Goal: Task Accomplishment & Management: Complete application form

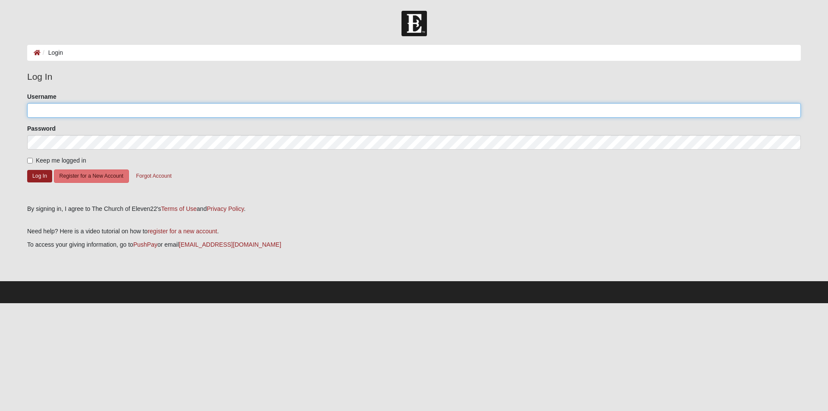
click at [56, 109] on input "Username" at bounding box center [413, 110] width 773 height 15
type input "[EMAIL_ADDRESS][DOMAIN_NAME]"
click at [241, 156] on div "Keep me logged in" at bounding box center [413, 160] width 773 height 9
click at [164, 180] on button "Forgot Account" at bounding box center [154, 175] width 47 height 13
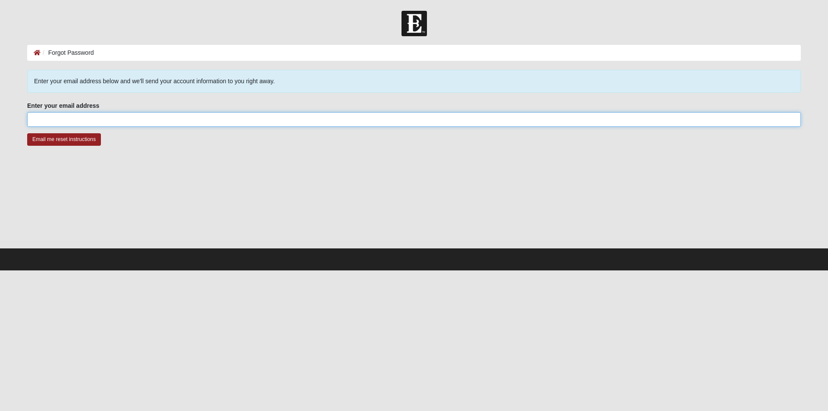
click at [143, 125] on input "Enter your email address" at bounding box center [413, 119] width 773 height 15
type input "[EMAIL_ADDRESS][DOMAIN_NAME]"
click at [27, 133] on input "Email me reset instructions" at bounding box center [64, 139] width 74 height 13
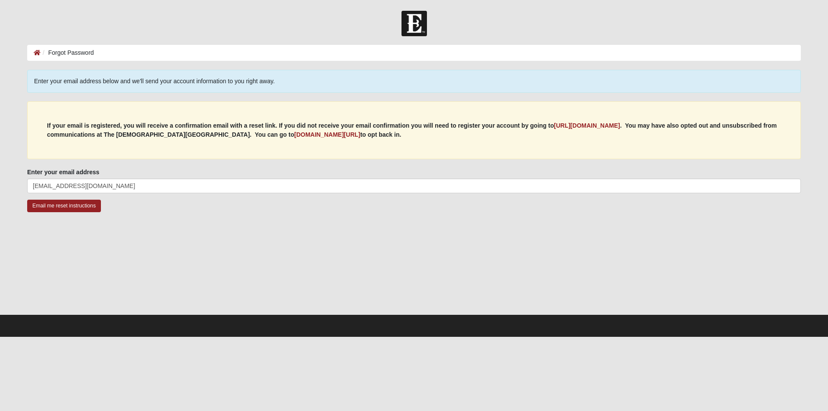
click at [70, 199] on fieldset "Enter your email address [EMAIL_ADDRESS][DOMAIN_NAME] Enter your email address …" at bounding box center [413, 184] width 773 height 32
click at [66, 210] on input "Email me reset instructions" at bounding box center [64, 206] width 74 height 13
click at [75, 210] on input "Email me reset instructions" at bounding box center [64, 206] width 74 height 13
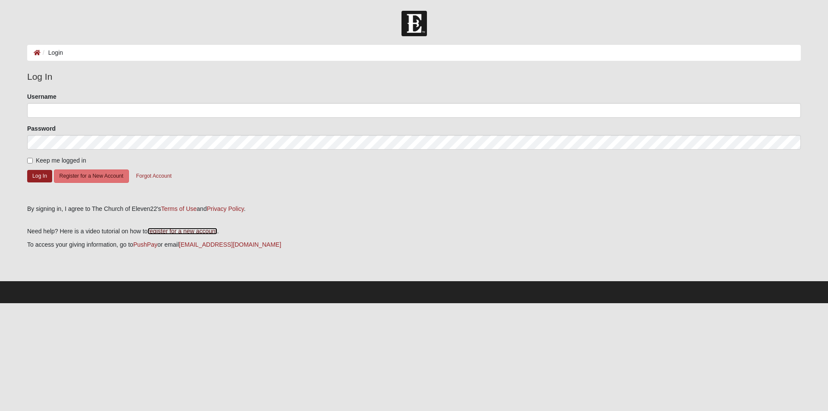
click at [184, 231] on link "register for a new account" at bounding box center [181, 231] width 69 height 7
click at [65, 178] on button "Register for a New Account" at bounding box center [91, 175] width 75 height 13
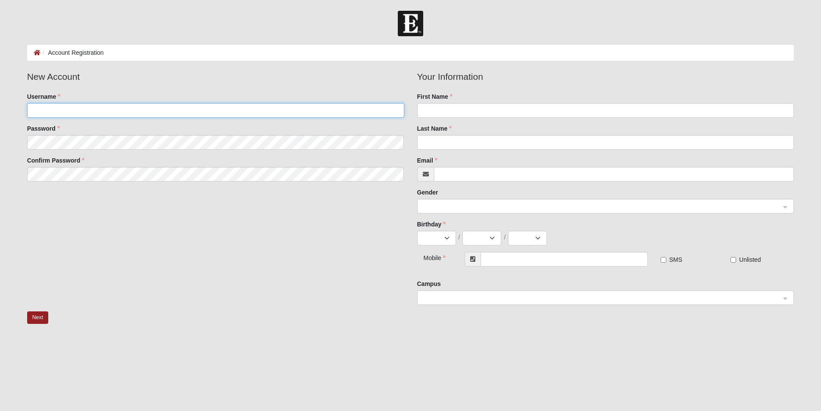
click at [85, 114] on input "Username" at bounding box center [215, 110] width 377 height 15
type input "sammiemaze"
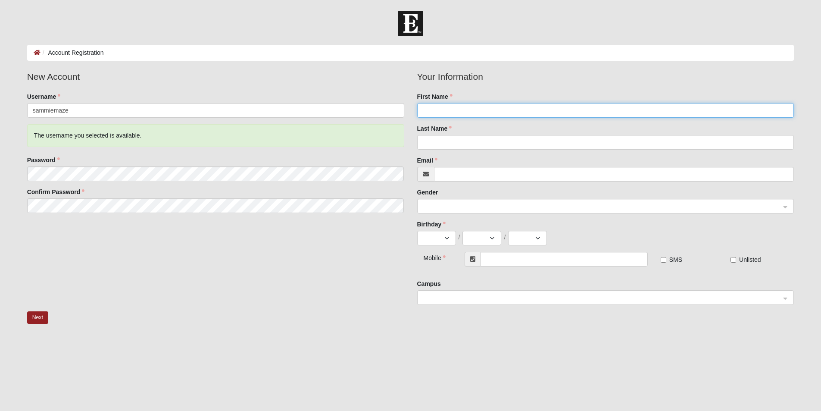
click at [558, 111] on input "First Name" at bounding box center [605, 110] width 377 height 15
type input "[PERSON_NAME]"
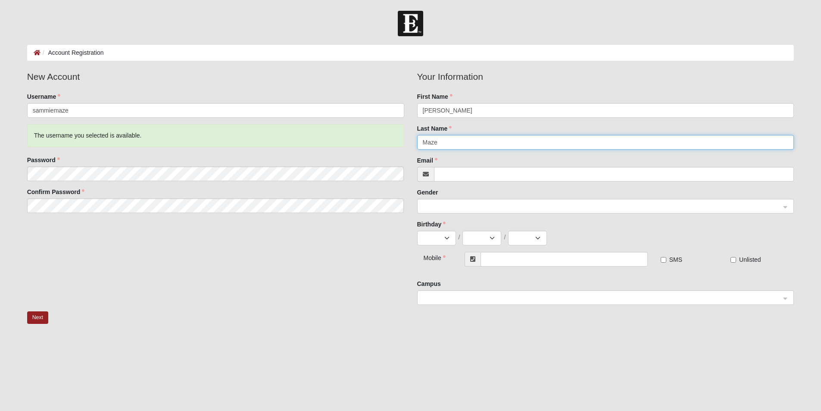
type input "Maze"
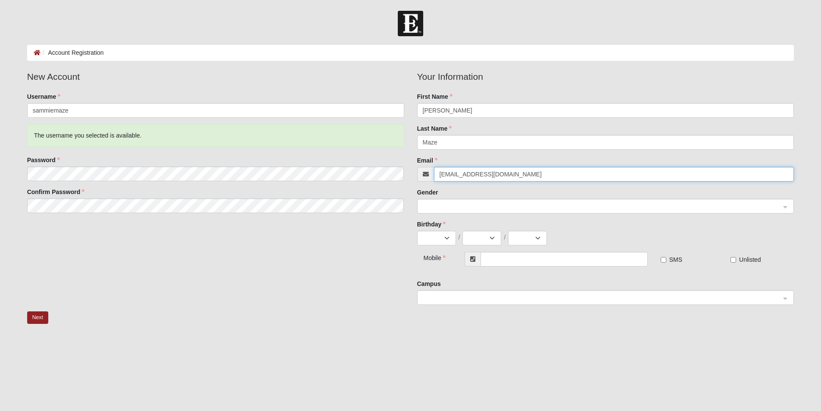
type input "[EMAIL_ADDRESS][DOMAIN_NAME]"
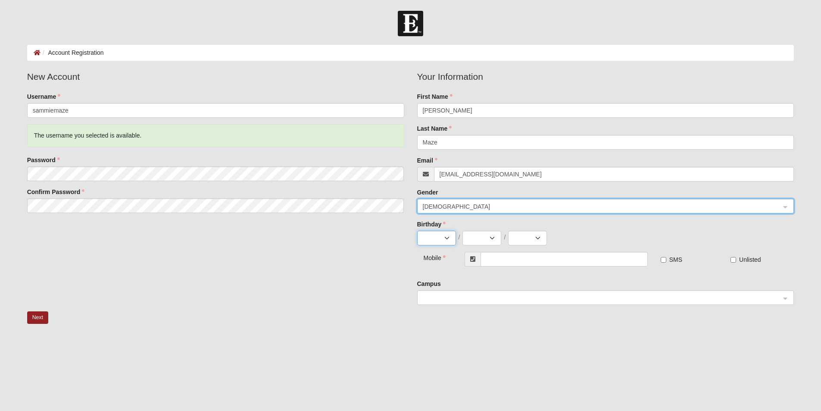
click at [441, 245] on select "Jan Feb Mar Apr May Jun [DATE] Aug Sep Oct Nov Dec" at bounding box center [436, 238] width 39 height 15
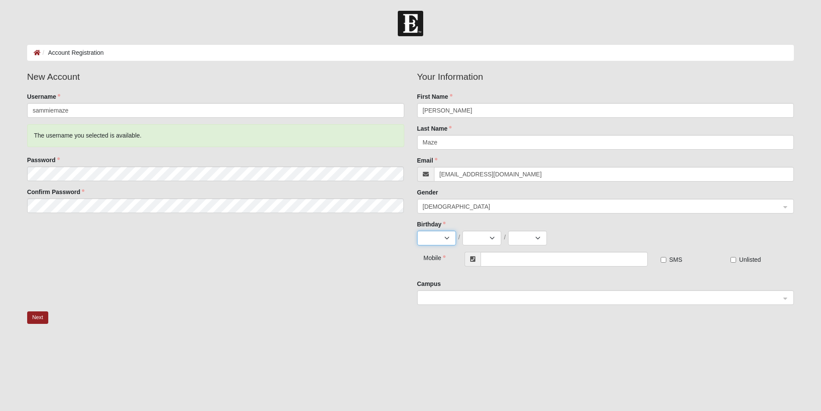
select select "1"
click at [417, 235] on select "Jan Feb Mar Apr May Jun Jul Aug Sep Oct Nov Dec" at bounding box center [436, 238] width 39 height 15
click at [482, 236] on select "1 2 3 4 5 6 7 8 9 10 11 12 13 14 15 16 17 18 19 20 21 22 23 24 25 26 27 28 29 3…" at bounding box center [482, 238] width 39 height 15
select select "22"
click at [463, 235] on select "1 2 3 4 5 6 7 8 9 10 11 12 13 14 15 16 17 18 19 20 21 22 23 24 25 26 27 28 29 3…" at bounding box center [482, 238] width 39 height 15
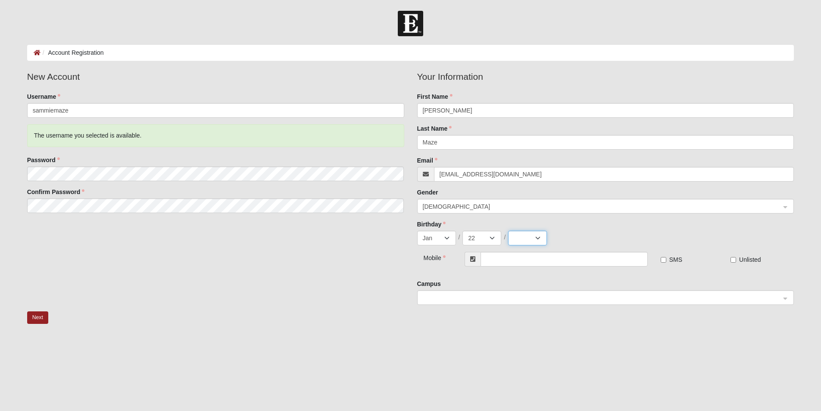
click at [517, 241] on select "2025 2024 2023 2022 2021 2020 2019 2018 2017 2016 2015 2014 2013 2012 2011 2010…" at bounding box center [527, 238] width 39 height 15
select select "1998"
click at [508, 235] on select "2025 2024 2023 2022 2021 2020 2019 2018 2017 2016 2015 2014 2013 2012 2011 2010…" at bounding box center [527, 238] width 39 height 15
click at [507, 266] on input "text" at bounding box center [564, 259] width 167 height 15
type input "[PHONE_NUMBER]"
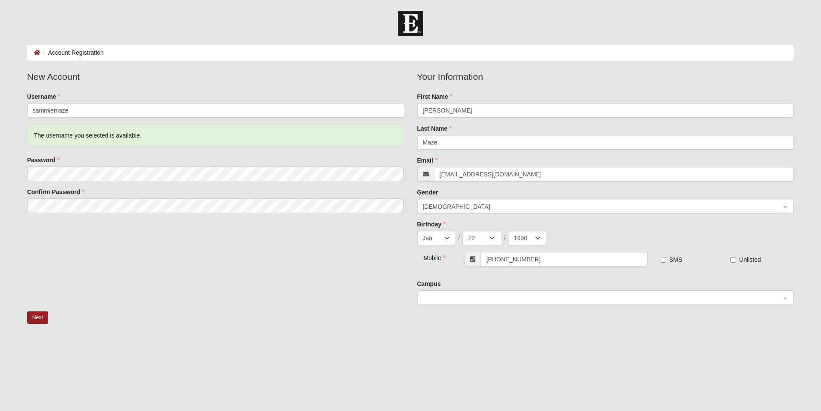
click at [668, 263] on label "SMS" at bounding box center [672, 259] width 22 height 9
click at [666, 263] on input "SMS" at bounding box center [664, 260] width 6 height 6
checkbox input "true"
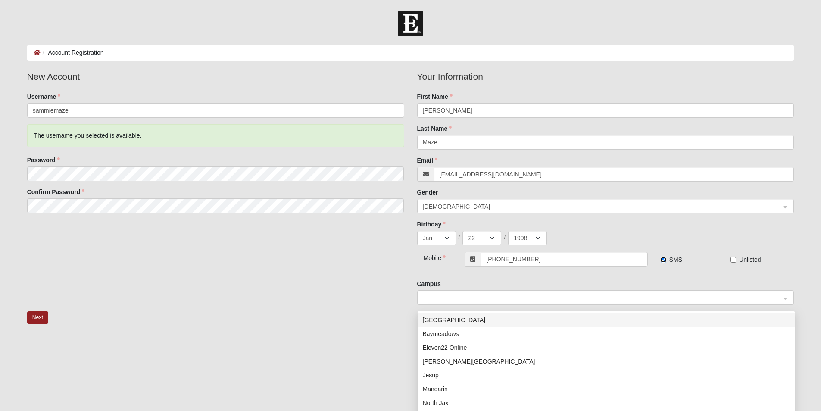
click at [506, 298] on span at bounding box center [602, 297] width 358 height 9
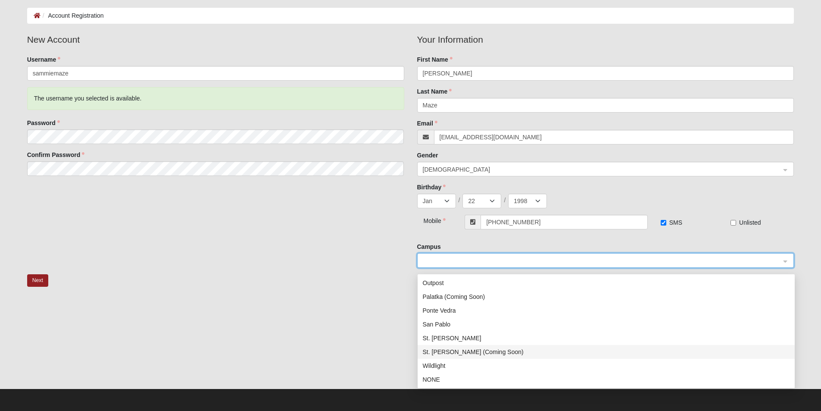
scroll to position [38, 0]
click at [438, 351] on div "Outpost" at bounding box center [606, 354] width 367 height 9
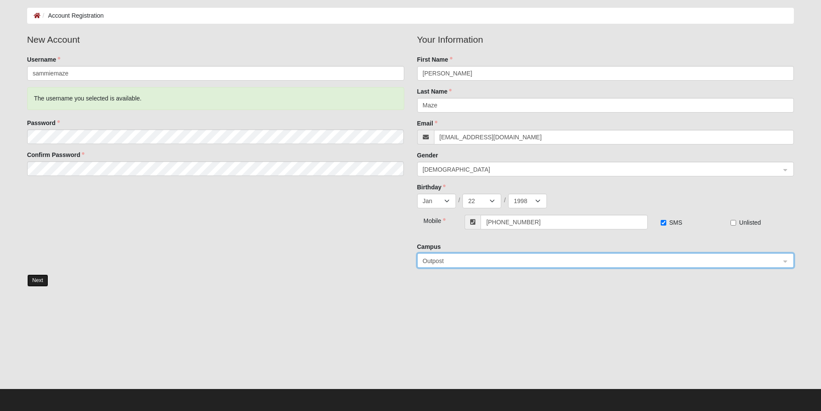
click at [38, 280] on button "Next" at bounding box center [37, 280] width 21 height 13
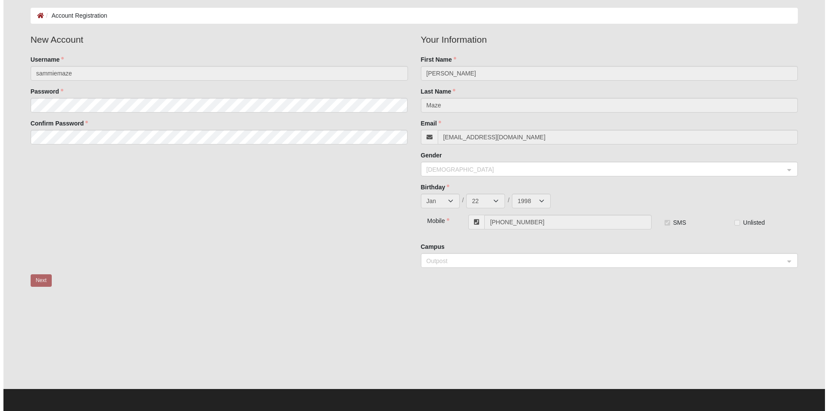
scroll to position [0, 0]
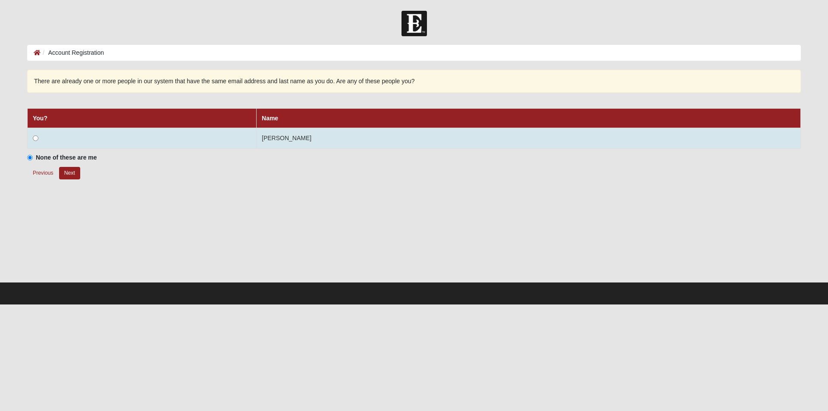
click at [50, 140] on td at bounding box center [142, 138] width 229 height 21
click at [38, 141] on td at bounding box center [142, 138] width 229 height 21
click at [35, 139] on input "radio" at bounding box center [36, 138] width 6 height 6
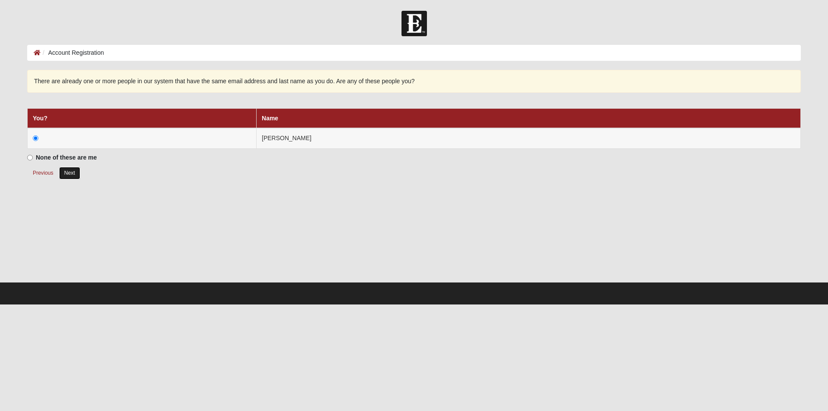
click at [66, 169] on button "Next" at bounding box center [69, 173] width 21 height 13
radio input "true"
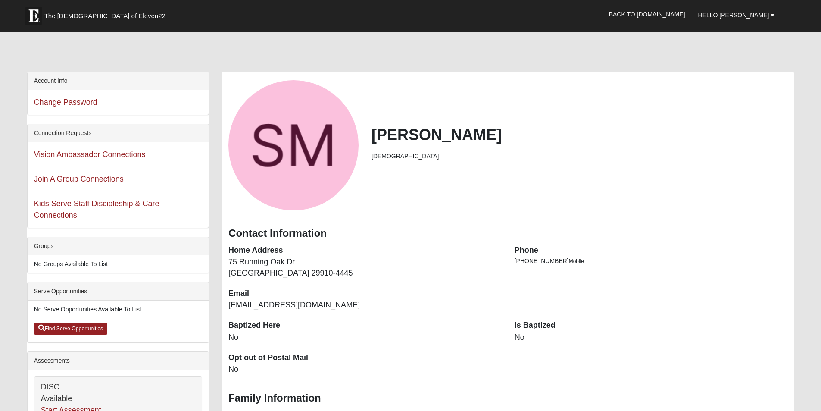
click at [519, 343] on dd "No" at bounding box center [651, 337] width 273 height 11
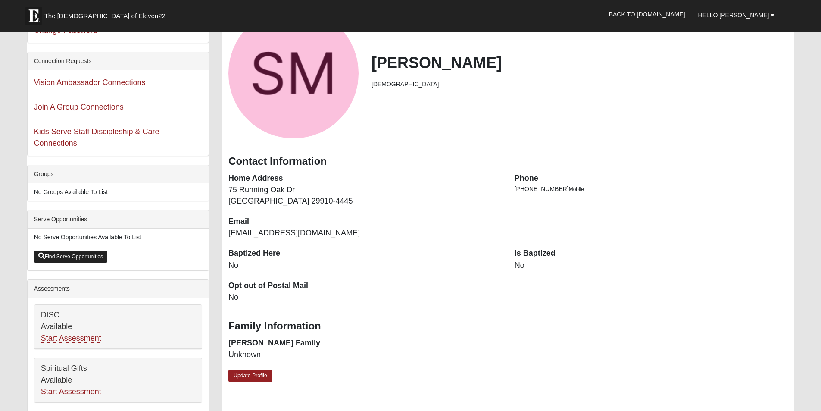
scroll to position [144, 0]
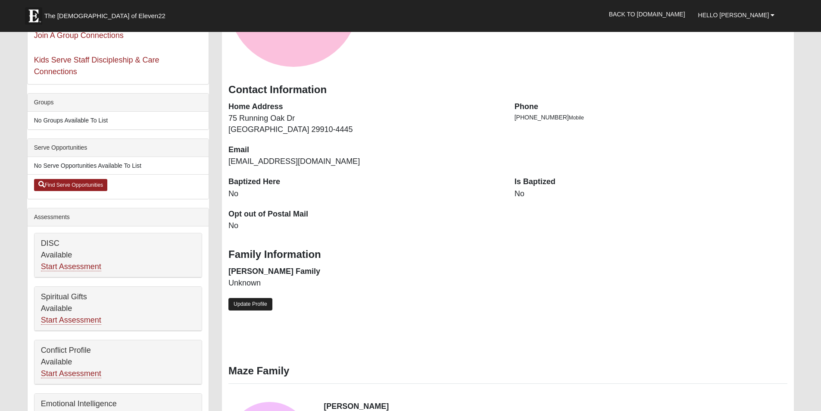
click at [260, 302] on link "Update Profile" at bounding box center [250, 304] width 44 height 13
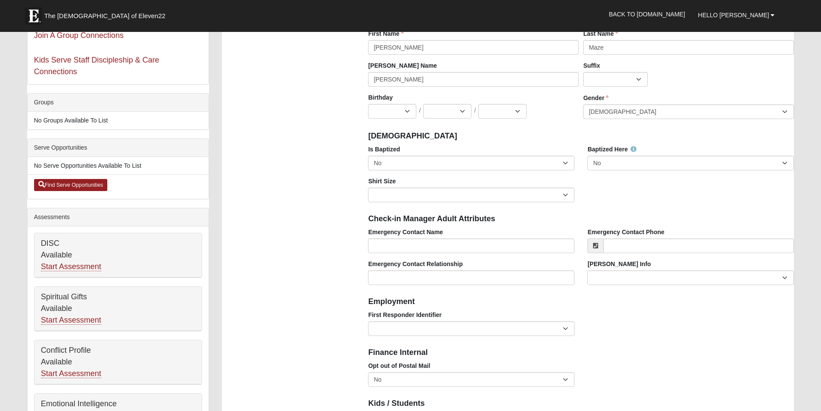
scroll to position [72, 0]
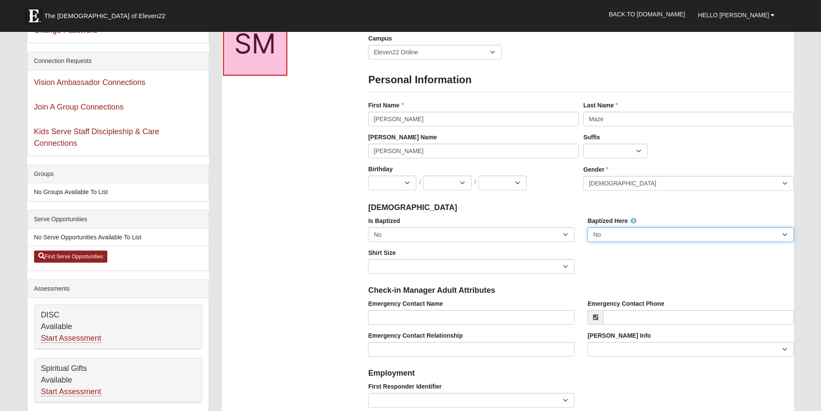
click at [620, 238] on select "No Yes" at bounding box center [691, 234] width 206 height 15
drag, startPoint x: 620, startPoint y: 238, endPoint x: 616, endPoint y: 239, distance: 4.8
click at [620, 238] on select "No Yes" at bounding box center [691, 234] width 206 height 15
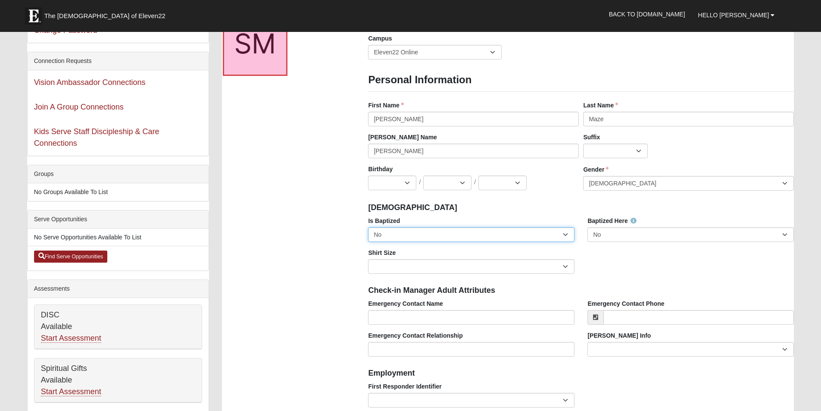
click at [414, 240] on select "No Yes" at bounding box center [471, 234] width 206 height 15
select select "True"
click at [368, 229] on select "No Yes" at bounding box center [471, 234] width 206 height 15
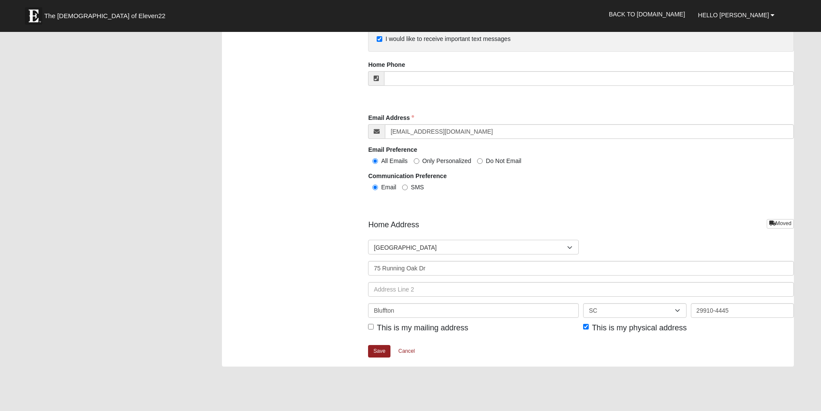
scroll to position [934, 0]
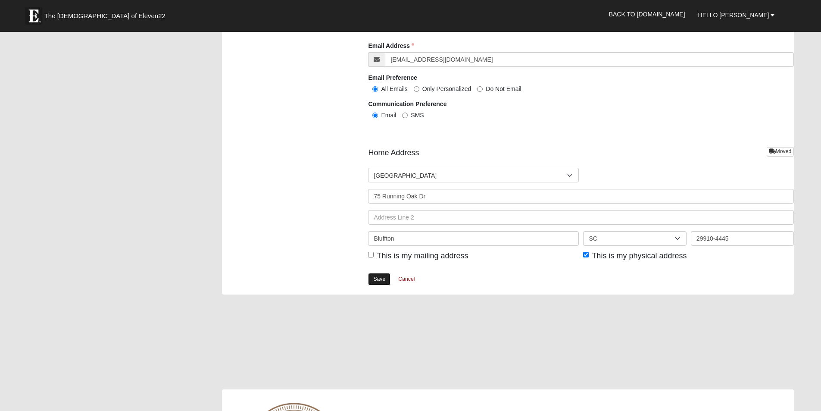
click at [382, 285] on link "Save" at bounding box center [379, 279] width 22 height 13
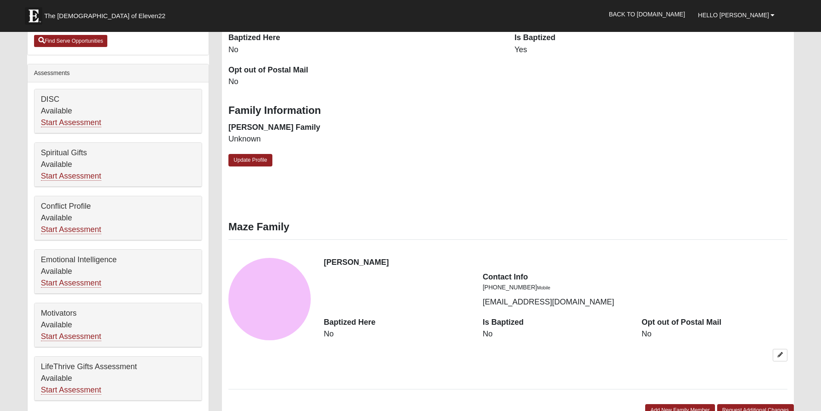
scroll to position [431, 0]
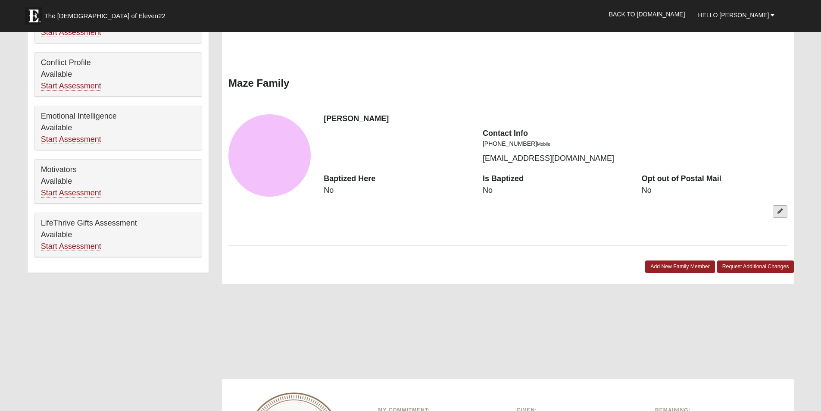
click at [781, 206] on link at bounding box center [780, 211] width 15 height 13
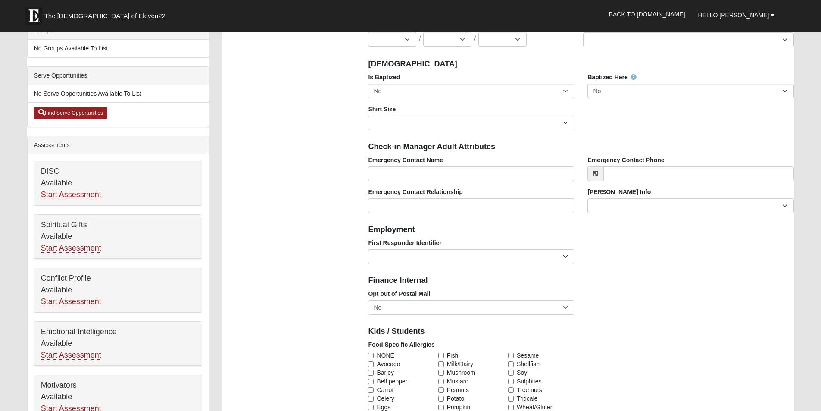
scroll to position [144, 0]
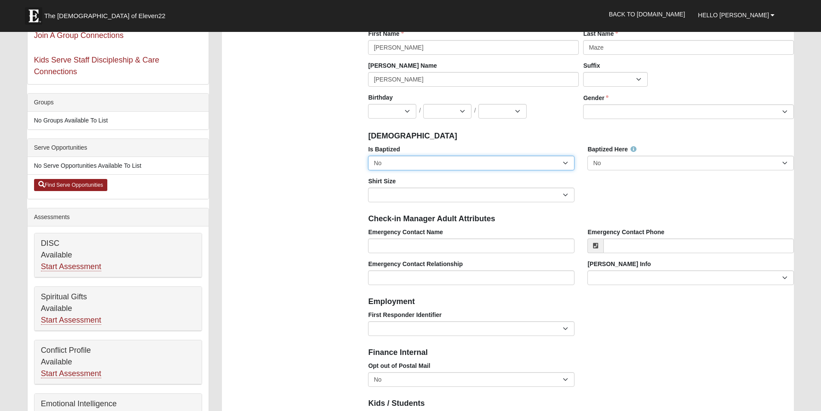
click at [431, 166] on select "No Yes" at bounding box center [471, 163] width 206 height 15
select select "True"
click at [368, 158] on select "No Yes" at bounding box center [471, 163] width 206 height 15
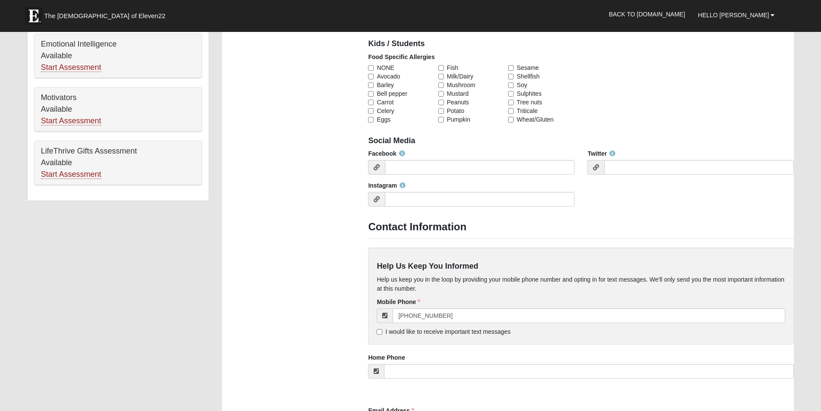
scroll to position [647, 0]
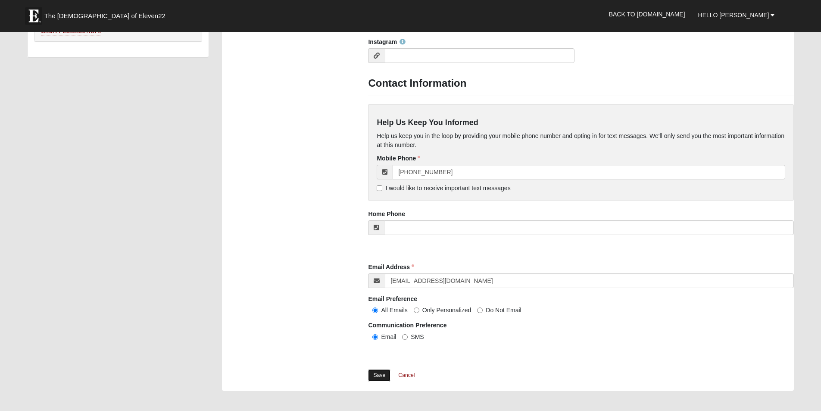
click at [382, 378] on link "Save" at bounding box center [379, 375] width 22 height 13
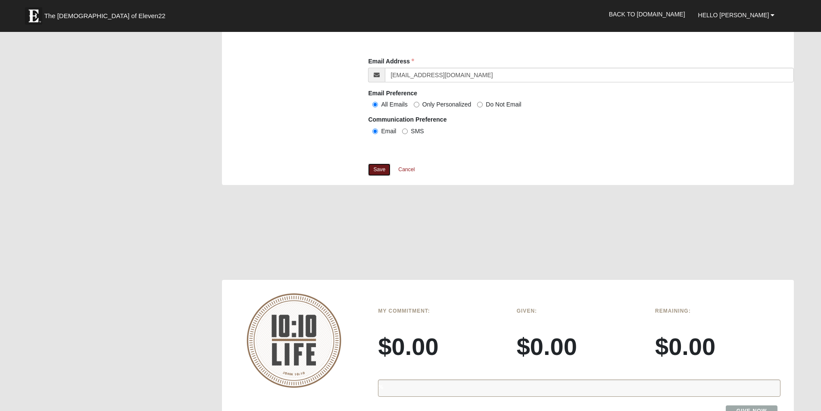
scroll to position [823, 0]
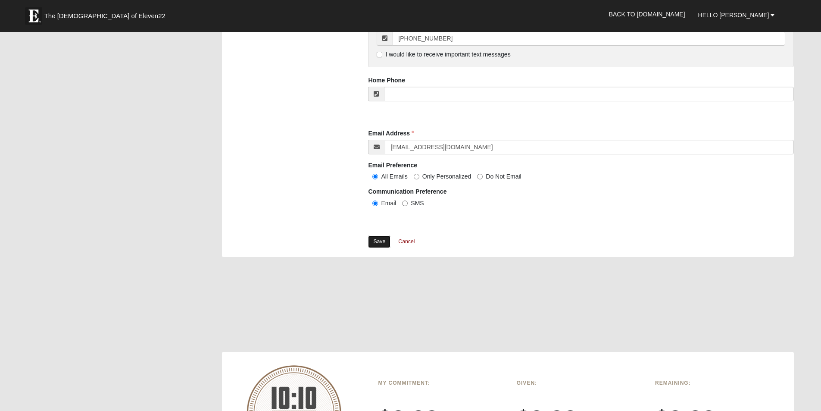
click at [375, 245] on link "Save" at bounding box center [379, 241] width 22 height 13
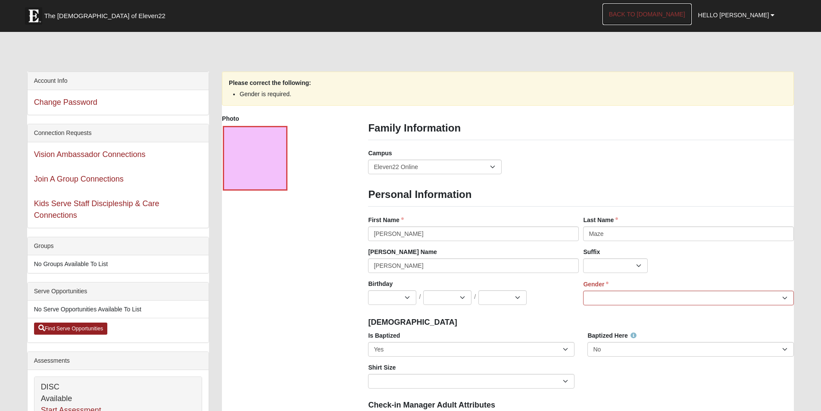
click at [686, 21] on link "Back to COE22.com" at bounding box center [647, 14] width 89 height 22
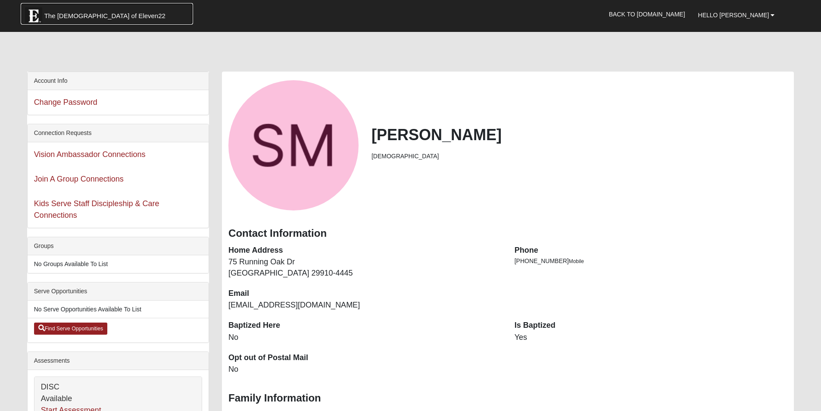
click at [41, 10] on img at bounding box center [33, 15] width 17 height 17
